Goal: Transaction & Acquisition: Purchase product/service

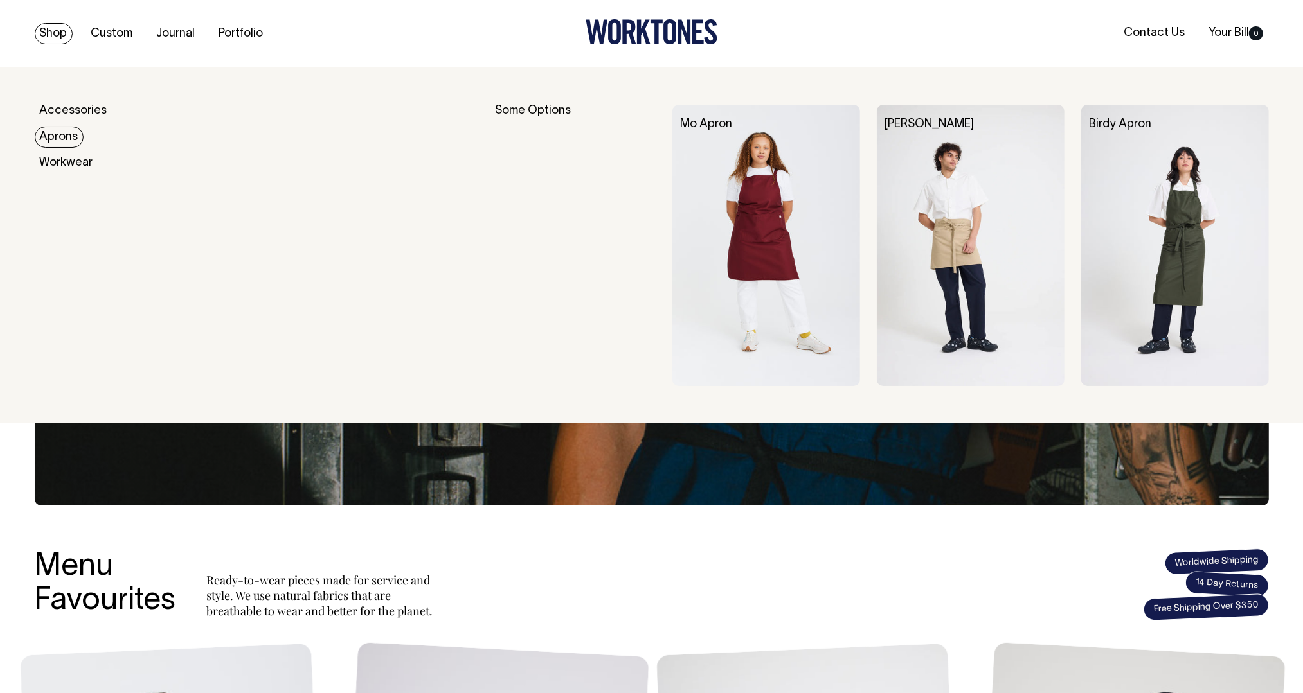
click at [59, 134] on link "Aprons" at bounding box center [59, 137] width 49 height 21
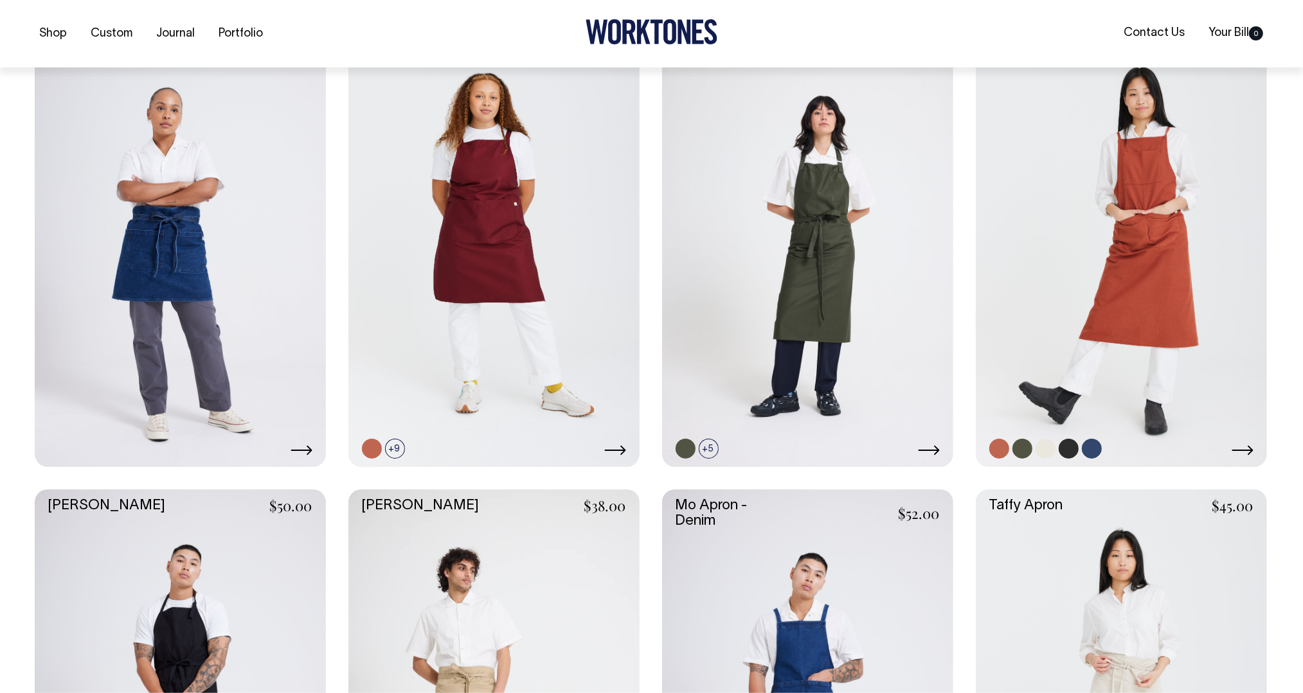
scroll to position [592, 0]
click at [1100, 305] on link at bounding box center [1121, 248] width 291 height 437
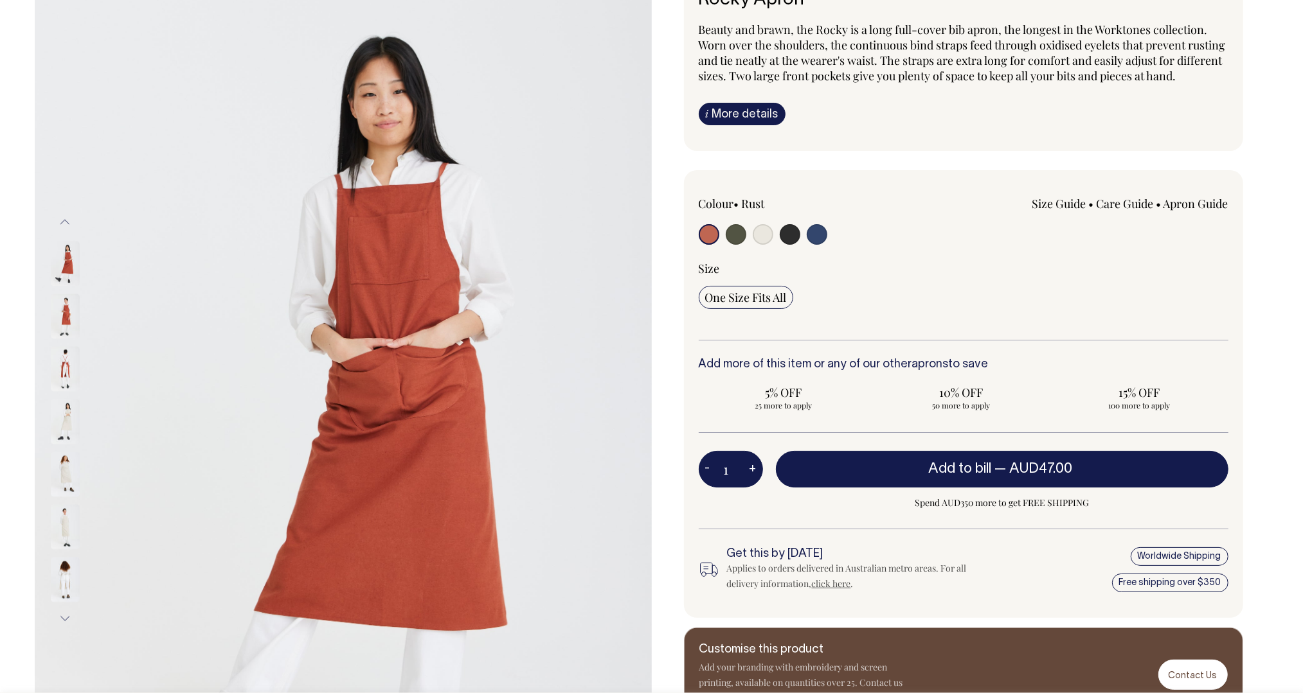
click at [786, 245] on input "radio" at bounding box center [790, 234] width 21 height 21
radio input "true"
select select "Charcoal"
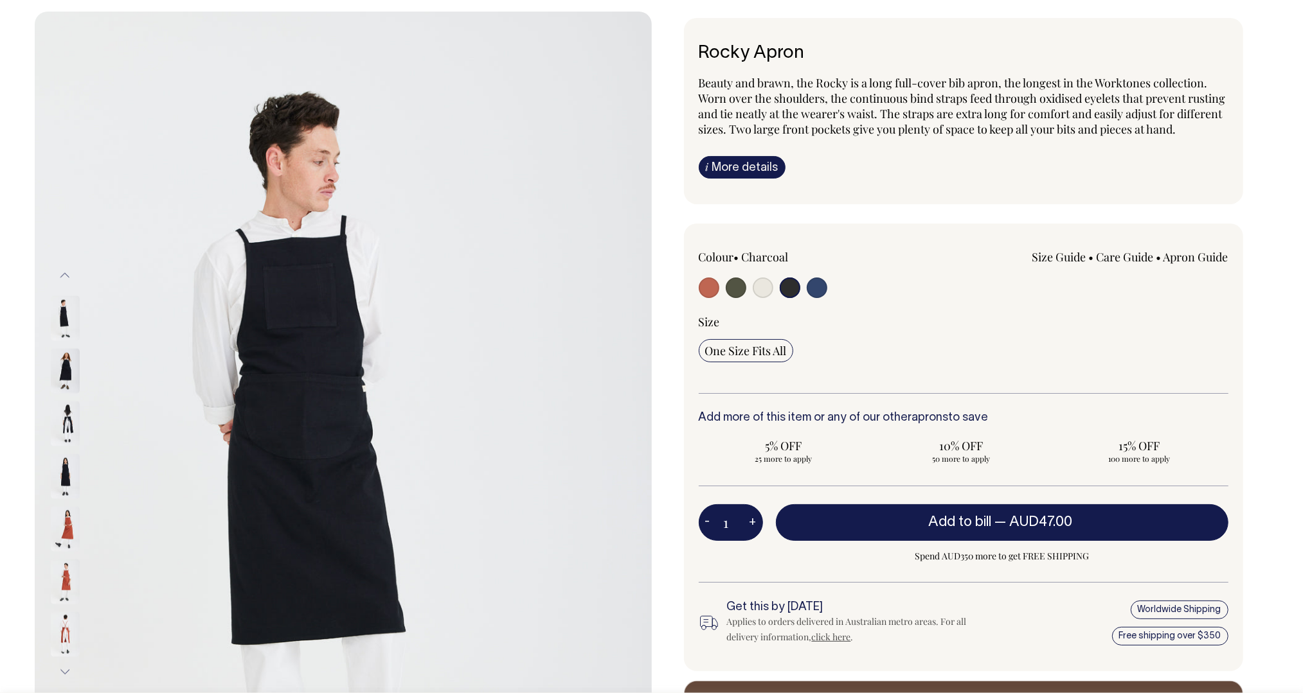
scroll to position [55, 0]
click at [761, 179] on link "i More details" at bounding box center [742, 168] width 87 height 22
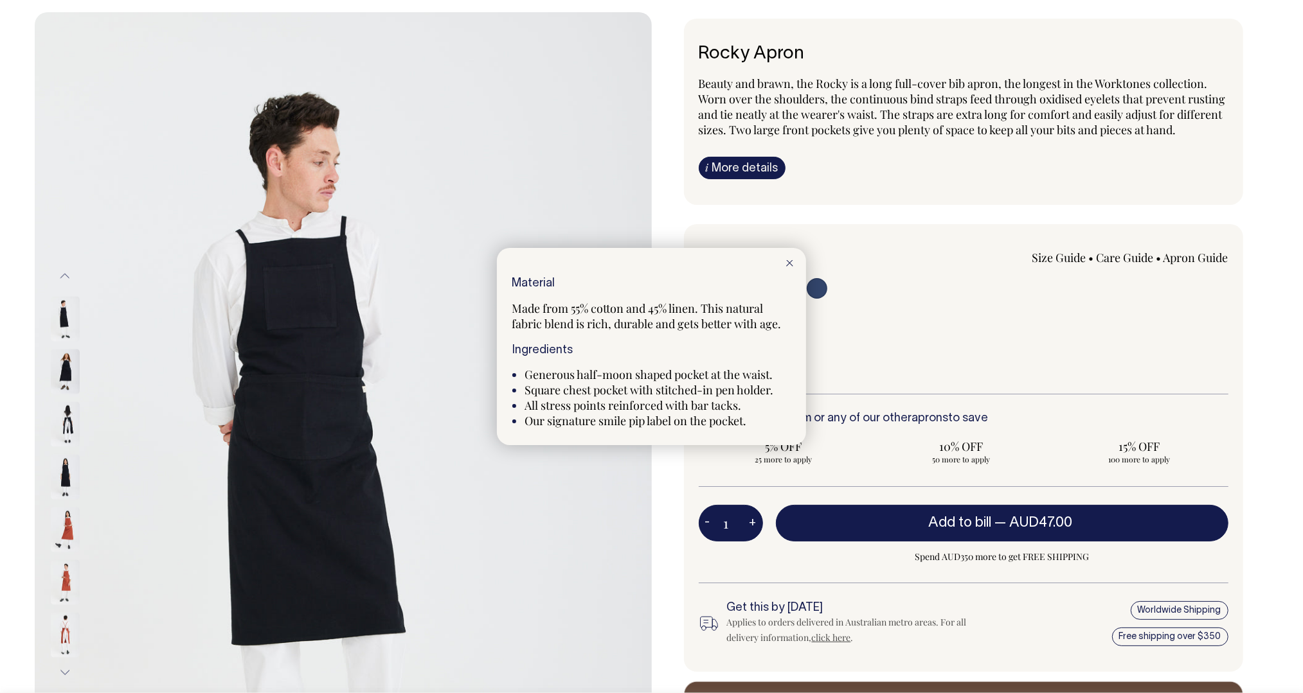
click at [810, 218] on div at bounding box center [651, 346] width 1303 height 693
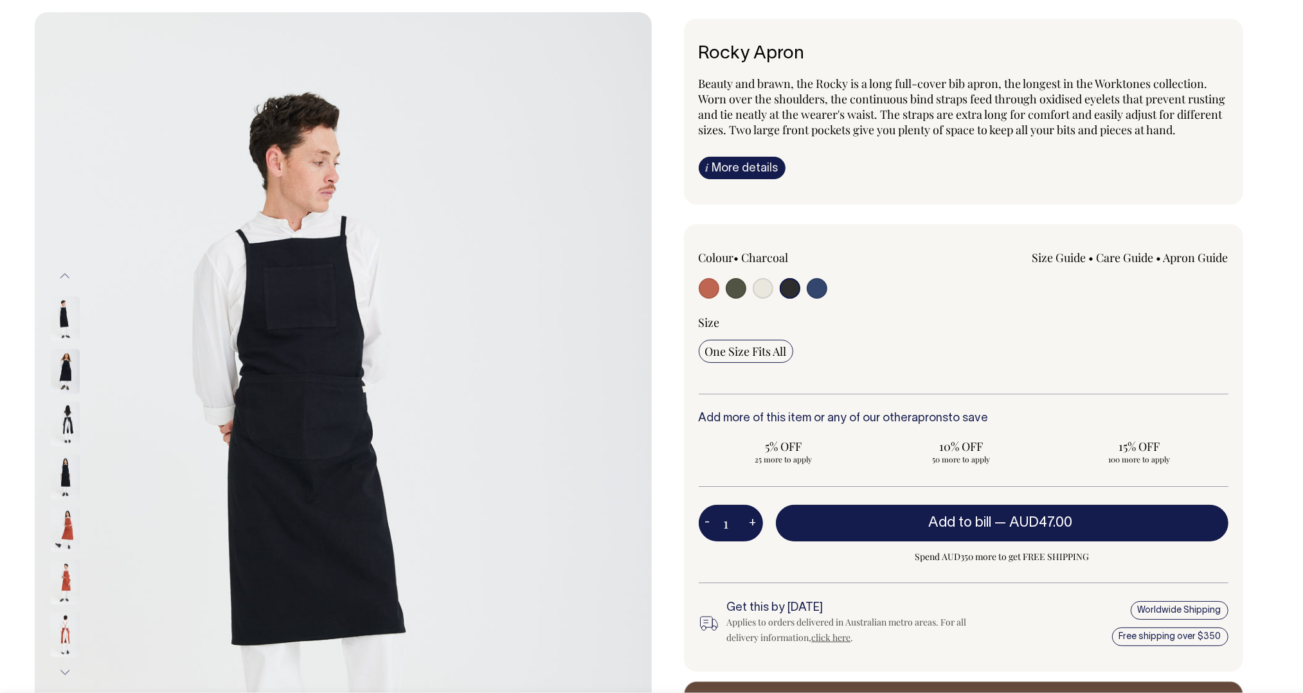
click at [707, 299] on input "radio" at bounding box center [709, 288] width 21 height 21
radio input "true"
select select "Rust"
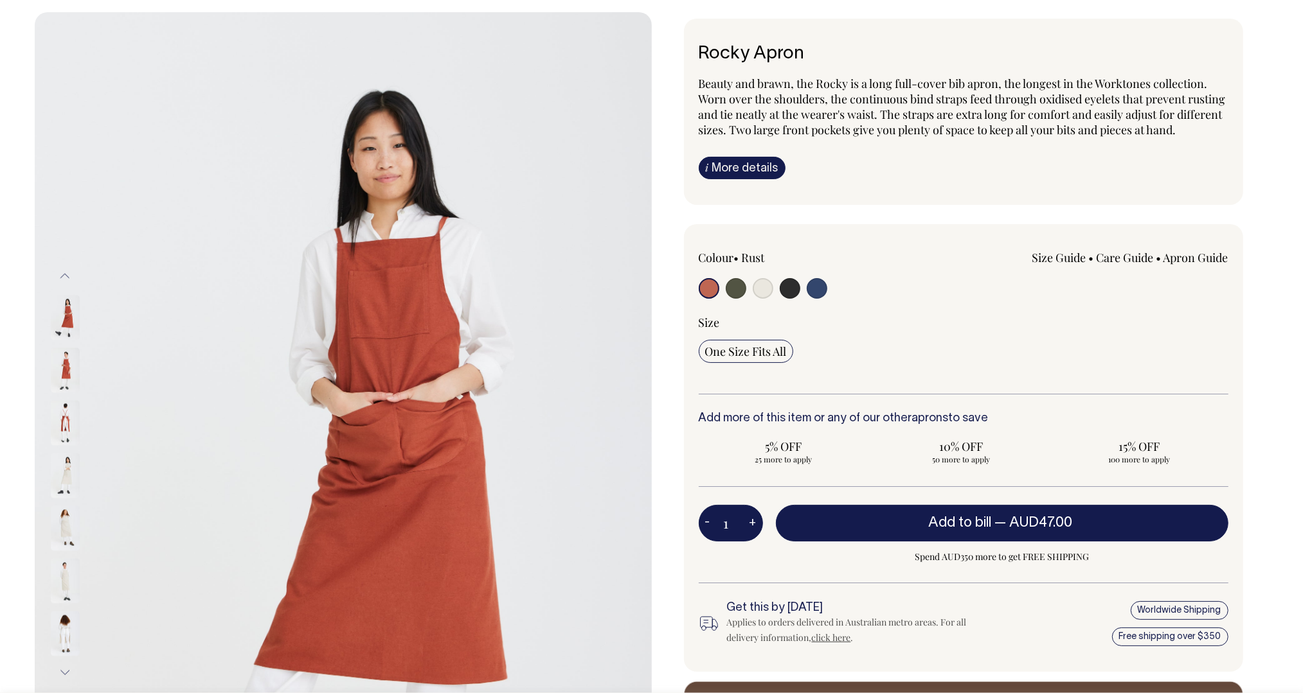
click at [722, 179] on link "i More details" at bounding box center [742, 168] width 87 height 22
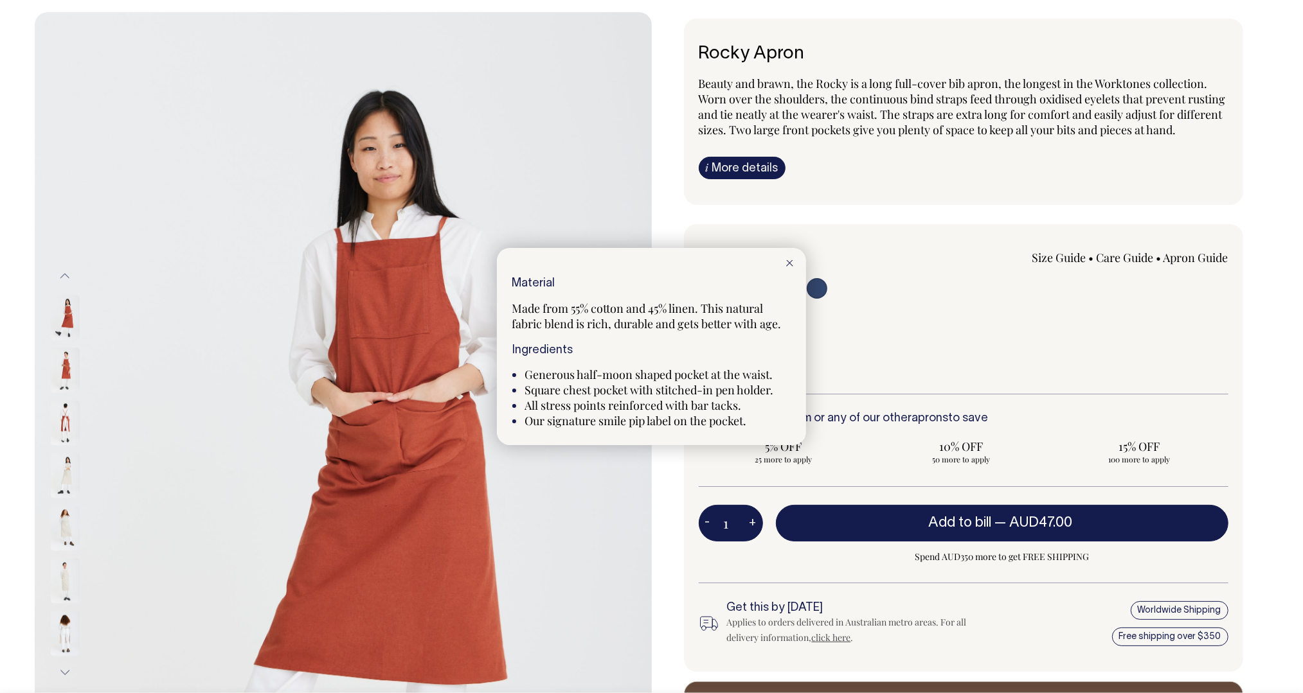
click at [787, 265] on line at bounding box center [790, 263] width 6 height 6
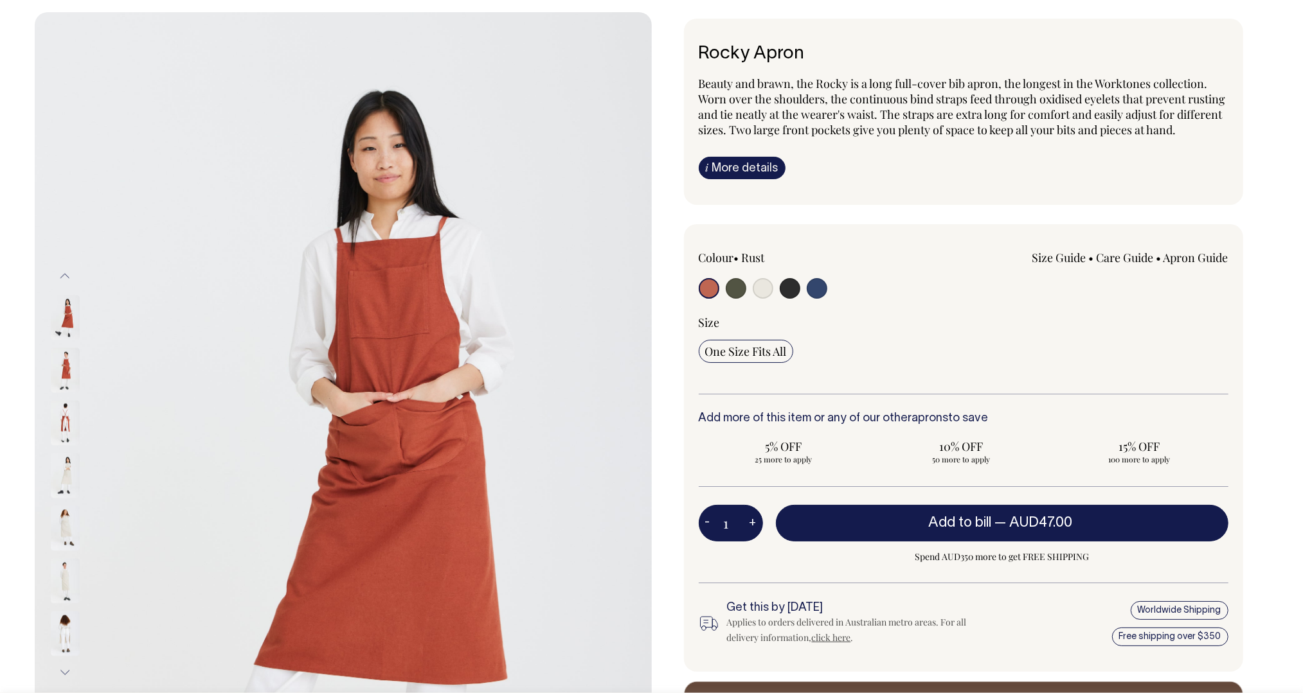
click at [787, 299] on input "radio" at bounding box center [790, 288] width 21 height 21
radio input "true"
select select "Charcoal"
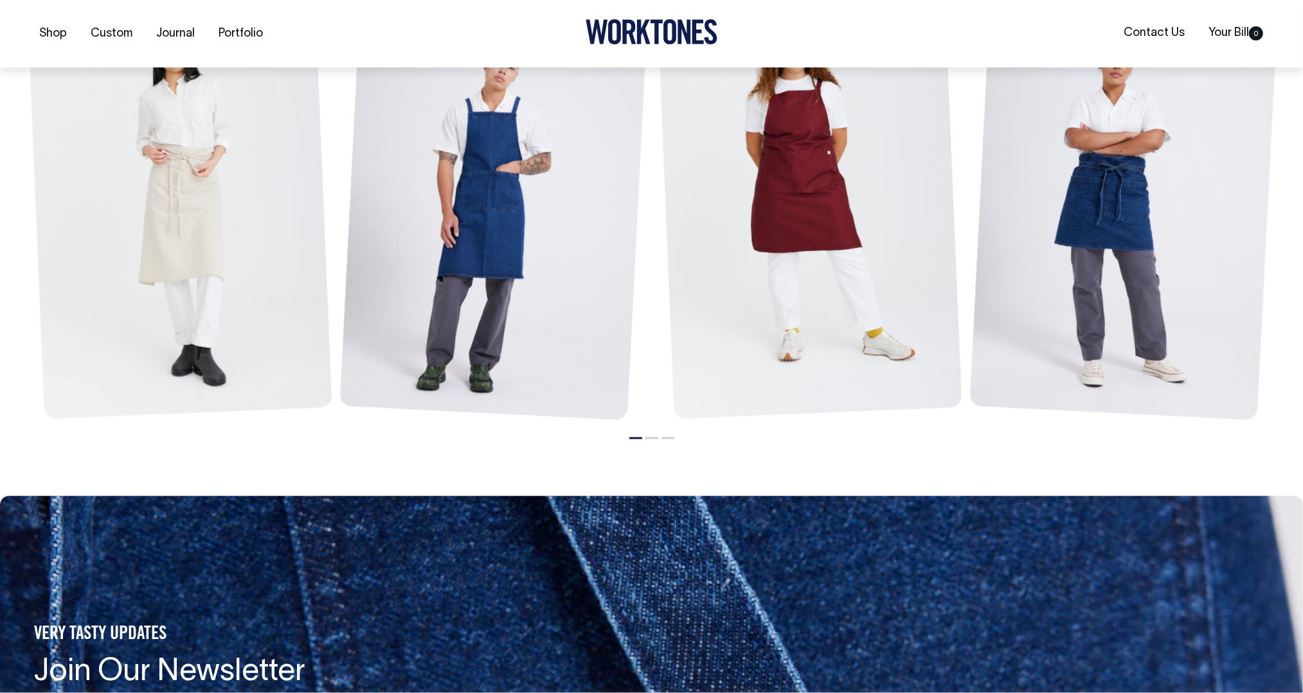
scroll to position [1678, 0]
